Goal: Task Accomplishment & Management: Use online tool/utility

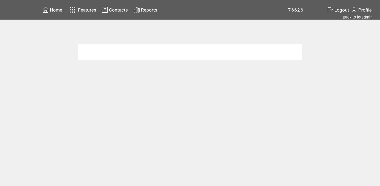
click at [355, 19] on link "Back to idtadmin" at bounding box center [358, 17] width 30 height 5
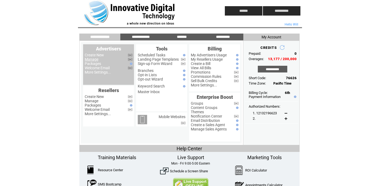
click at [92, 61] on link "Manage" at bounding box center [92, 59] width 14 height 4
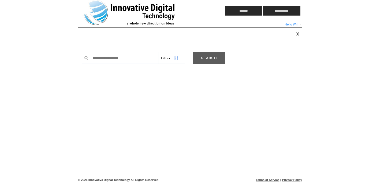
click at [209, 55] on link "SEARCH" at bounding box center [209, 58] width 32 height 12
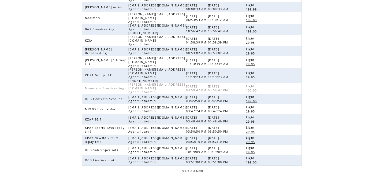
click at [194, 169] on span "3" at bounding box center [194, 171] width 2 height 4
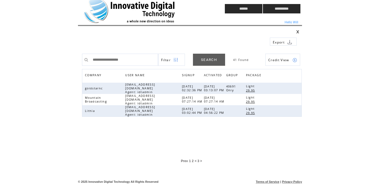
scroll to position [2, 0]
click at [193, 159] on span "2" at bounding box center [193, 161] width 2 height 4
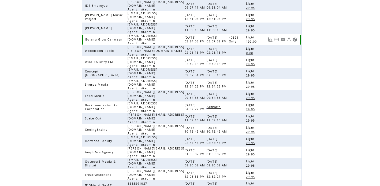
scroll to position [123, 0]
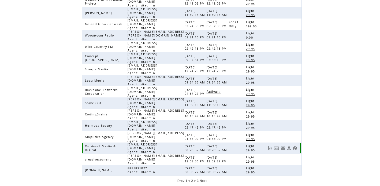
click at [294, 146] on link at bounding box center [295, 148] width 5 height 5
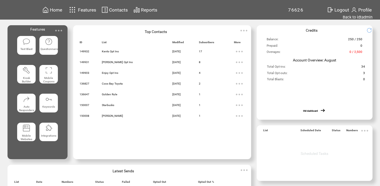
click at [60, 29] on img at bounding box center [58, 30] width 11 height 11
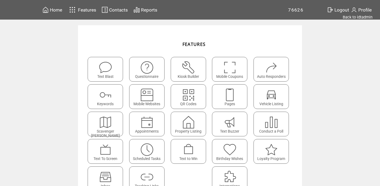
click at [115, 9] on span "Contacts" at bounding box center [118, 9] width 19 height 5
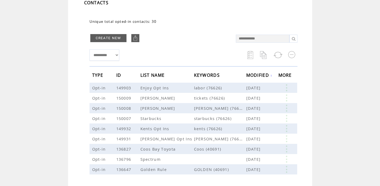
scroll to position [42, 0]
click at [286, 85] on link at bounding box center [287, 87] width 16 height 7
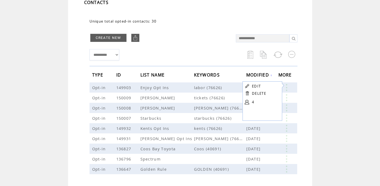
click at [226, 65] on td at bounding box center [194, 66] width 208 height 6
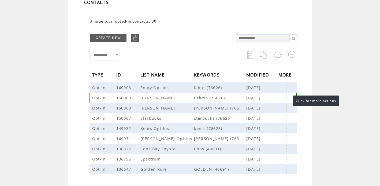
click at [288, 100] on link at bounding box center [287, 97] width 16 height 7
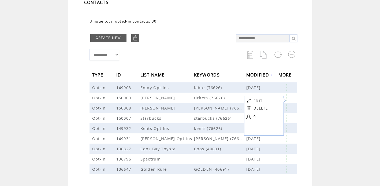
click at [229, 44] on td at bounding box center [160, 45] width 141 height 3
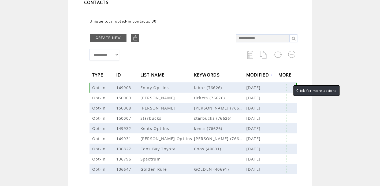
click at [288, 85] on link at bounding box center [287, 87] width 16 height 7
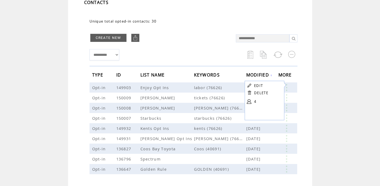
click at [255, 100] on link "4" at bounding box center [267, 101] width 27 height 8
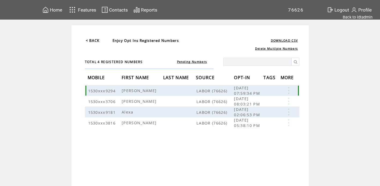
scroll to position [2, 0]
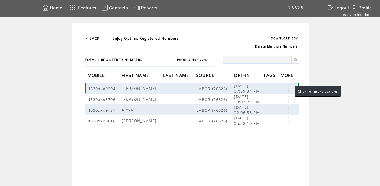
click at [290, 87] on link at bounding box center [289, 88] width 16 height 7
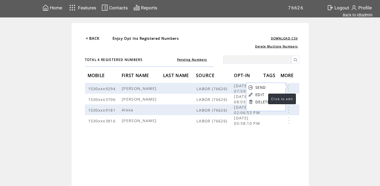
click at [263, 95] on link "EDIT" at bounding box center [260, 94] width 9 height 5
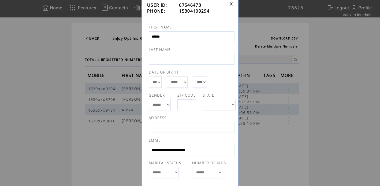
scroll to position [0, 0]
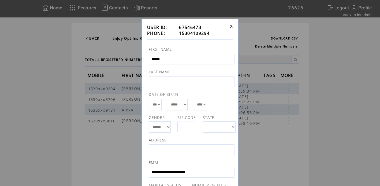
click at [232, 26] on link at bounding box center [231, 25] width 3 height 3
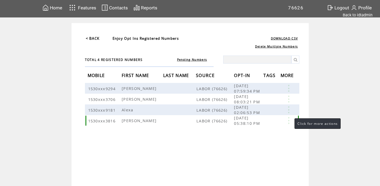
click at [289, 119] on link at bounding box center [289, 120] width 16 height 7
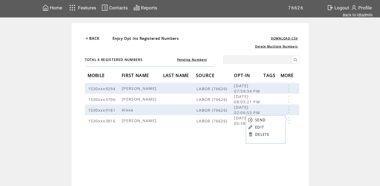
click at [306, 101] on td "< BACK Enjoy Opt Ins Registered Numbers DOWNLOAD CSV Delete Multiple Numbers TO…" at bounding box center [190, 104] width 237 height 163
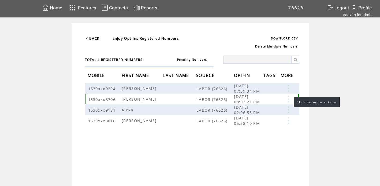
click at [289, 97] on link at bounding box center [289, 99] width 16 height 7
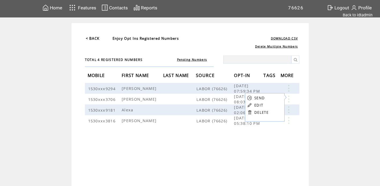
click at [304, 89] on td "< BACK Enjoy Opt Ins Registered Numbers DOWNLOAD CSV Delete Multiple Numbers TO…" at bounding box center [190, 104] width 237 height 163
click at [91, 38] on link "< BACK" at bounding box center [93, 38] width 14 height 5
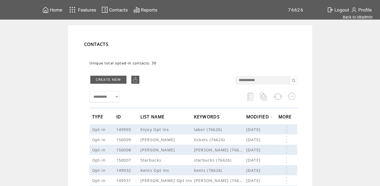
click at [54, 9] on span "Home" at bounding box center [56, 9] width 12 height 5
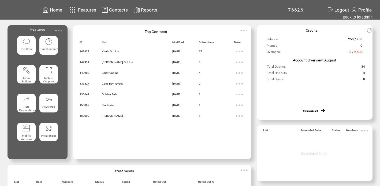
click at [59, 30] on img at bounding box center [58, 30] width 11 height 11
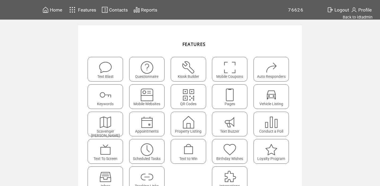
click at [118, 8] on span "Contacts" at bounding box center [118, 9] width 19 height 5
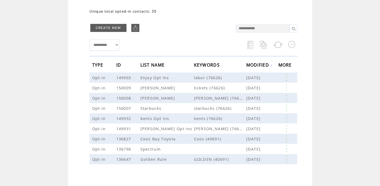
scroll to position [53, 0]
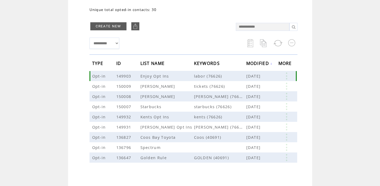
click at [287, 75] on link at bounding box center [287, 75] width 16 height 7
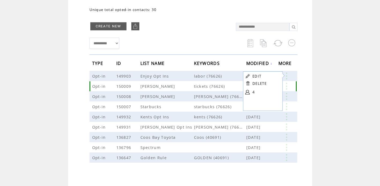
click at [287, 86] on link at bounding box center [287, 86] width 16 height 7
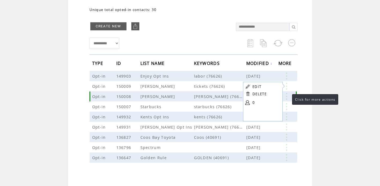
click at [287, 97] on link at bounding box center [287, 96] width 16 height 7
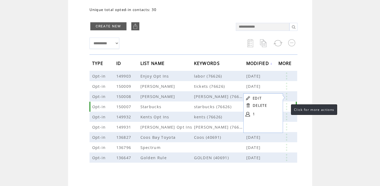
click at [286, 104] on link at bounding box center [287, 106] width 16 height 7
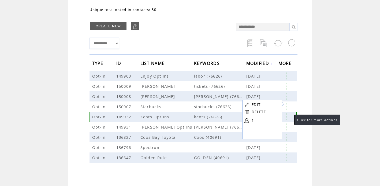
click at [288, 114] on link at bounding box center [287, 116] width 16 height 7
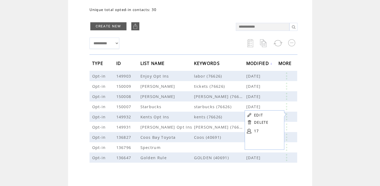
click at [286, 126] on form "EDIT DELETE 17" at bounding box center [266, 123] width 42 height 27
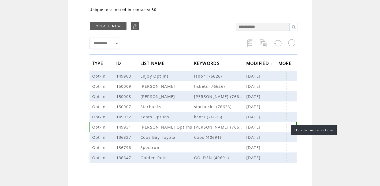
click at [286, 126] on link at bounding box center [287, 126] width 16 height 7
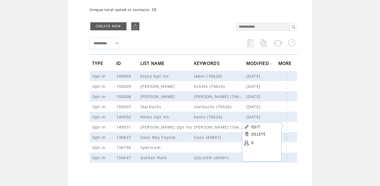
click at [206, 22] on td "CREATE NEW" at bounding box center [160, 26] width 141 height 12
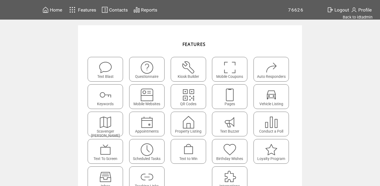
click at [115, 7] on span "Contacts" at bounding box center [118, 9] width 19 height 5
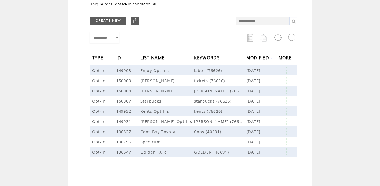
scroll to position [64, 0]
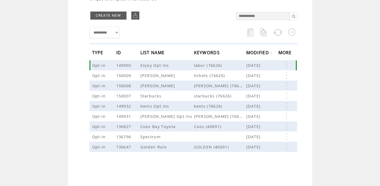
click at [287, 65] on link at bounding box center [287, 65] width 16 height 7
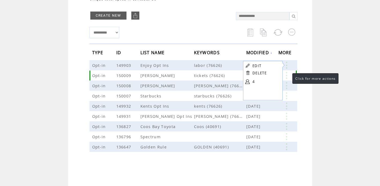
click at [287, 74] on link at bounding box center [287, 75] width 16 height 7
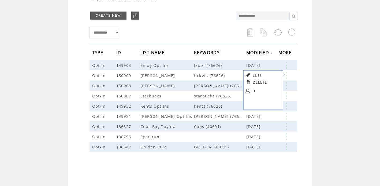
click at [194, 28] on td "**********" at bounding box center [160, 32] width 141 height 17
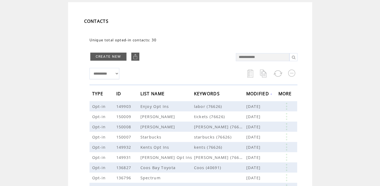
scroll to position [24, 0]
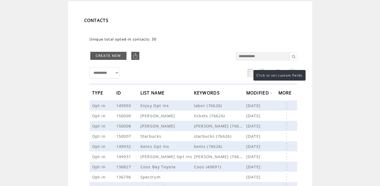
click at [248, 72] on link at bounding box center [251, 73] width 6 height 8
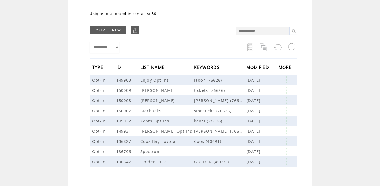
scroll to position [50, 0]
click at [287, 81] on link at bounding box center [287, 79] width 16 height 7
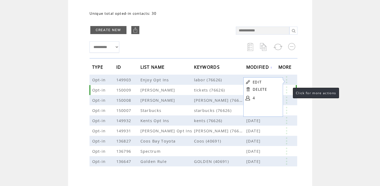
click at [286, 88] on link at bounding box center [287, 89] width 16 height 7
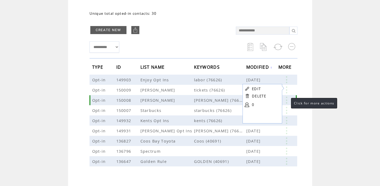
click at [286, 101] on link at bounding box center [287, 100] width 16 height 7
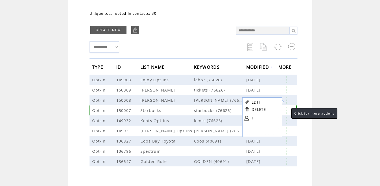
click at [286, 110] on link at bounding box center [287, 110] width 16 height 7
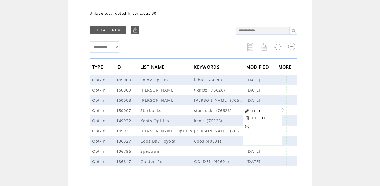
click at [181, 41] on td "**********" at bounding box center [160, 47] width 141 height 17
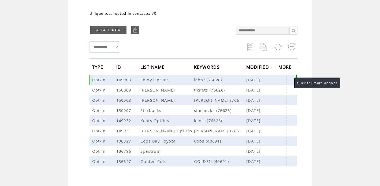
click at [289, 79] on link at bounding box center [287, 79] width 16 height 7
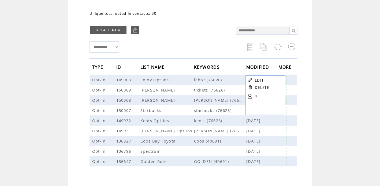
click at [211, 36] on td at bounding box center [160, 37] width 141 height 3
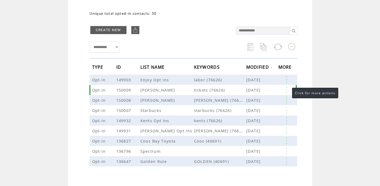
click at [287, 89] on link at bounding box center [287, 89] width 16 height 7
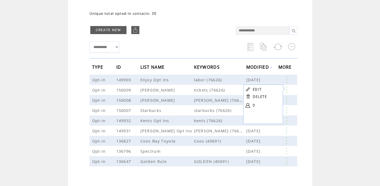
scroll to position [0, 0]
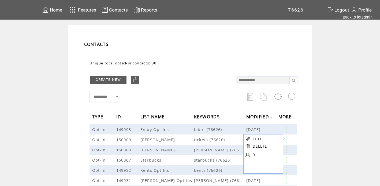
click at [54, 9] on span "Home" at bounding box center [56, 9] width 12 height 5
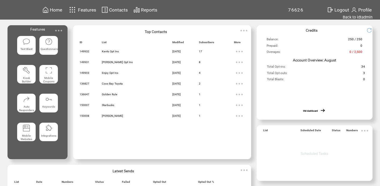
click at [60, 30] on img at bounding box center [58, 30] width 11 height 11
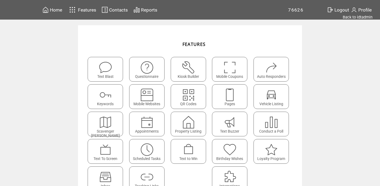
click at [56, 10] on span "Home" at bounding box center [56, 9] width 12 height 5
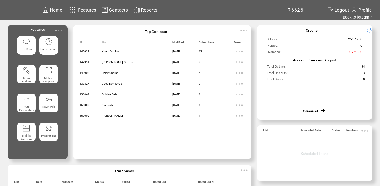
click at [25, 45] on div "Text Blast" at bounding box center [26, 45] width 19 height 19
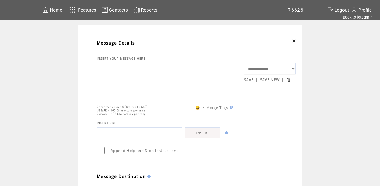
click at [179, 72] on textarea at bounding box center [168, 81] width 136 height 32
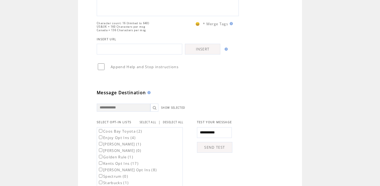
scroll to position [114, 0]
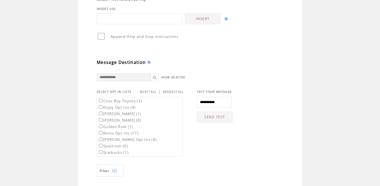
type textarea "**********"
click at [98, 148] on label "Spectrum (0)" at bounding box center [113, 146] width 30 height 5
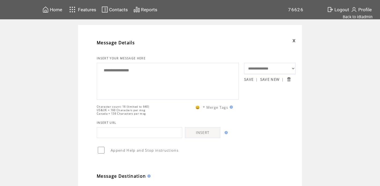
scroll to position [0, 0]
click at [150, 70] on textarea "**********" at bounding box center [168, 81] width 136 height 32
click at [57, 9] on span "Home" at bounding box center [56, 9] width 12 height 5
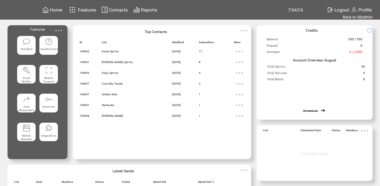
click at [60, 30] on img at bounding box center [58, 30] width 11 height 11
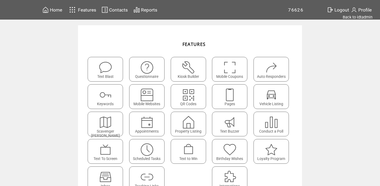
click at [56, 10] on span "Home" at bounding box center [56, 9] width 12 height 5
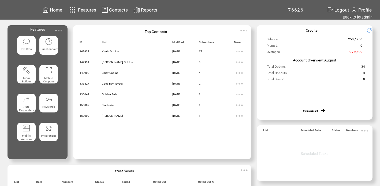
click at [115, 12] on span "Contacts" at bounding box center [118, 9] width 19 height 5
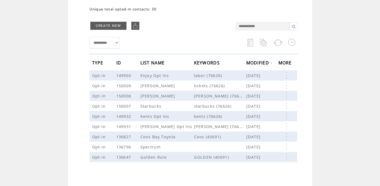
scroll to position [56, 0]
